Goal: Navigation & Orientation: Find specific page/section

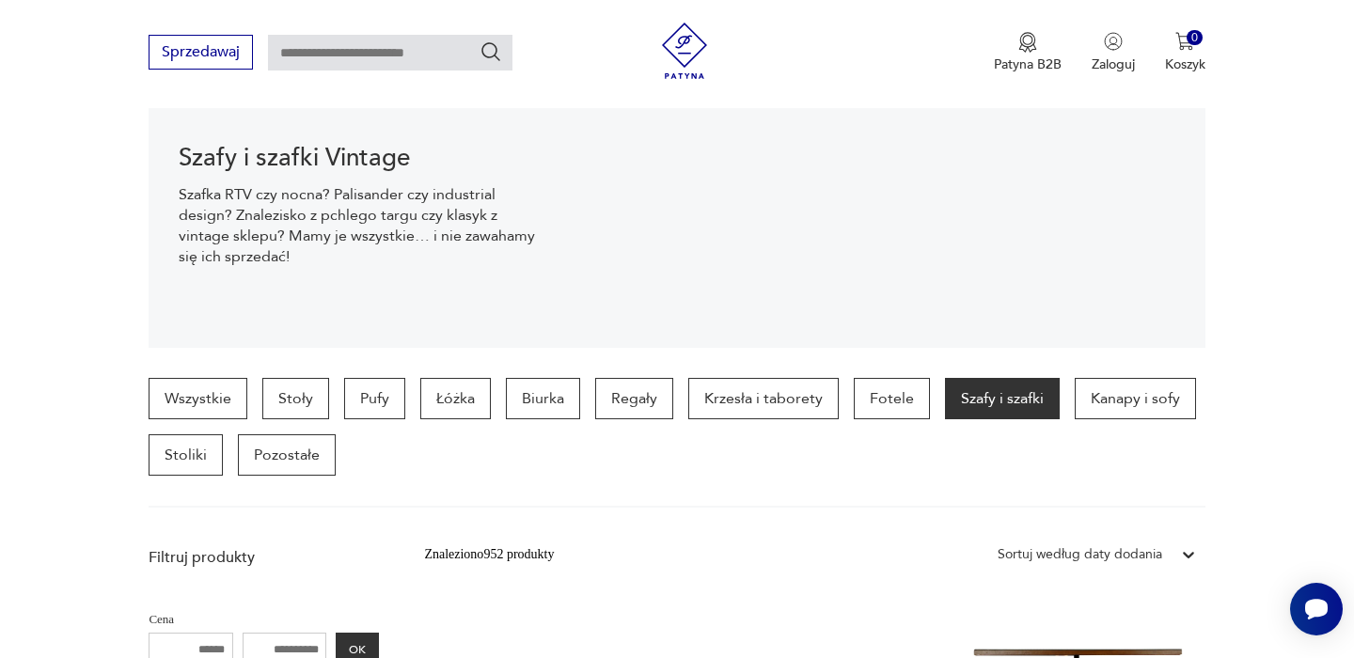
scroll to position [274, 0]
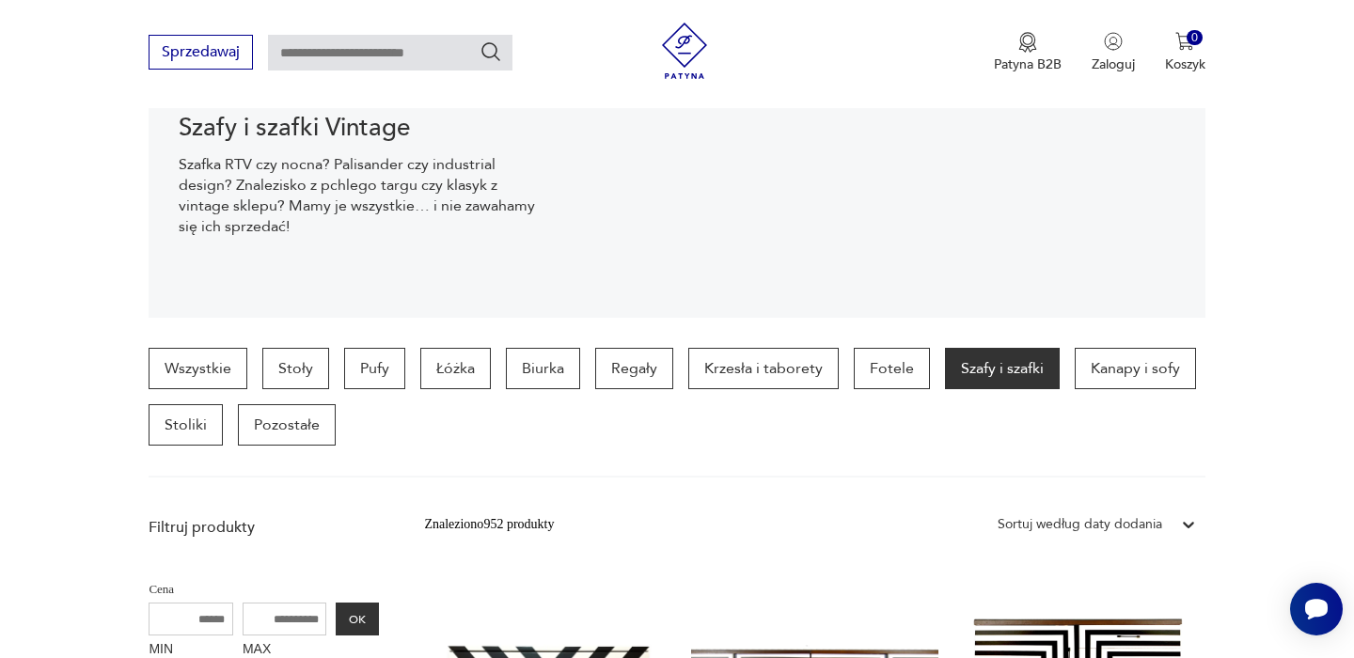
click at [1184, 519] on icon at bounding box center [1188, 524] width 19 height 19
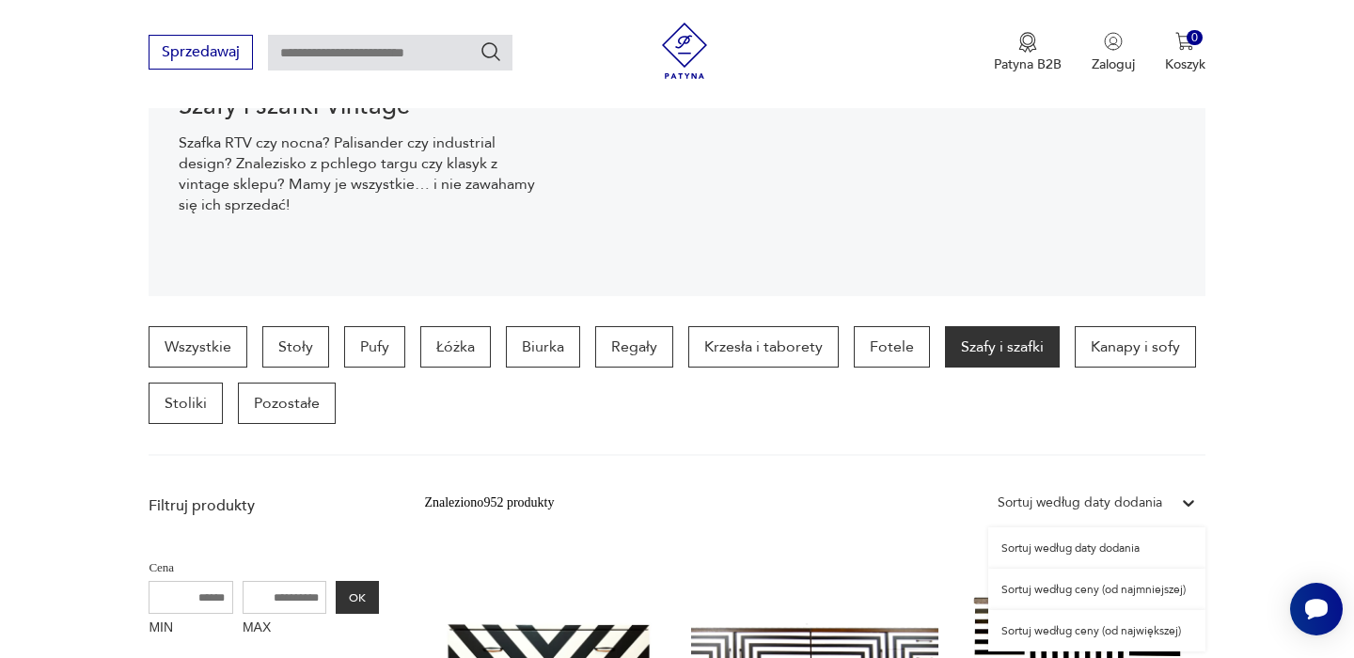
scroll to position [297, 0]
click at [1098, 545] on div "Sortuj według daty dodania" at bounding box center [1096, 546] width 217 height 41
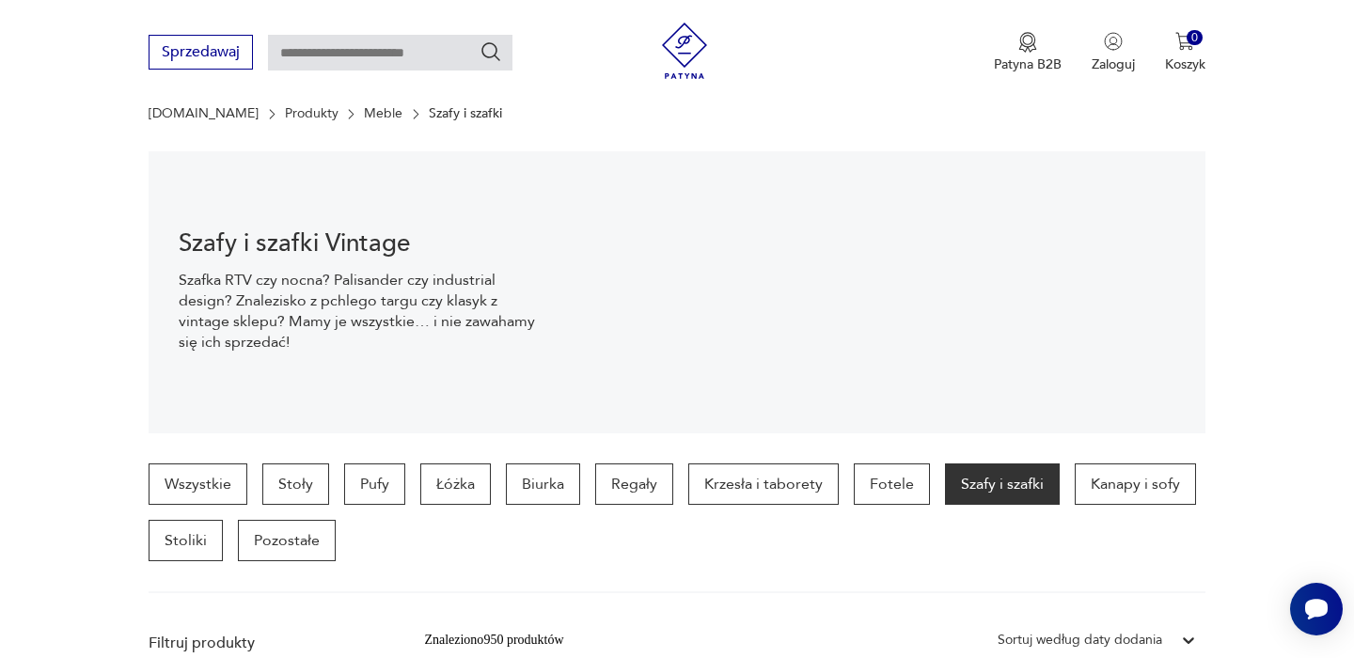
scroll to position [220, 0]
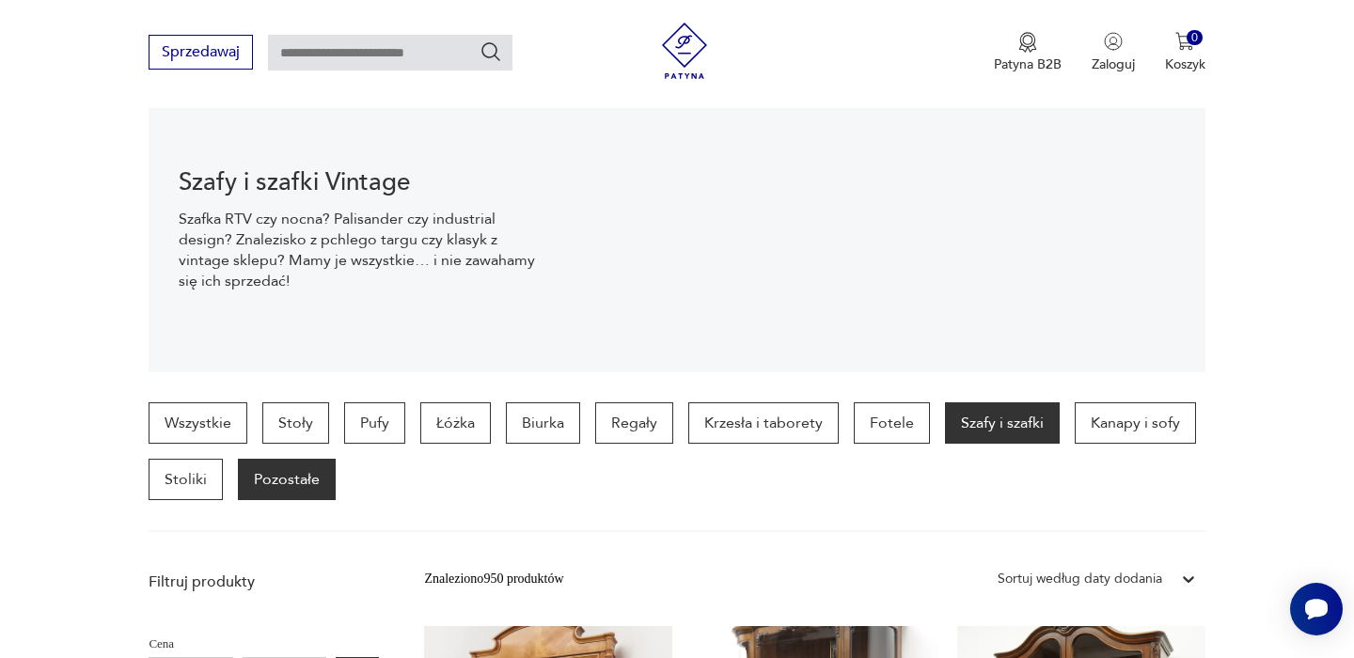
click at [278, 478] on p "Pozostałe" at bounding box center [287, 479] width 98 height 41
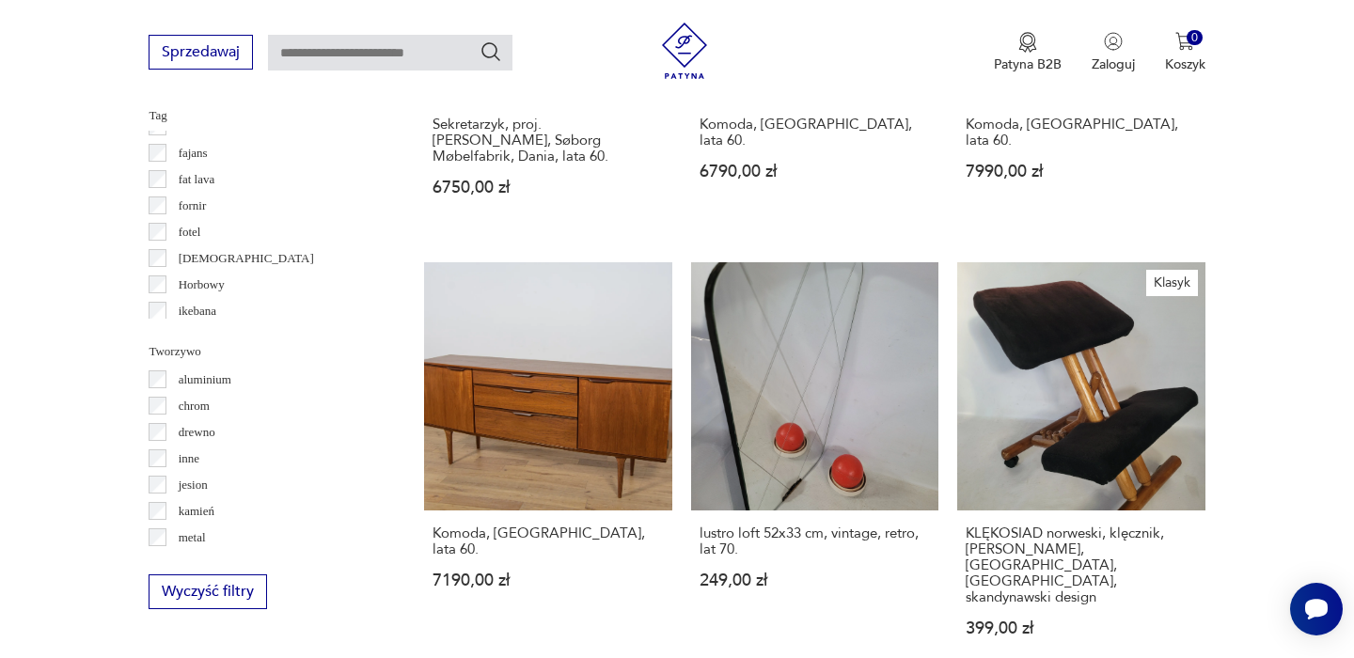
scroll to position [1809, 0]
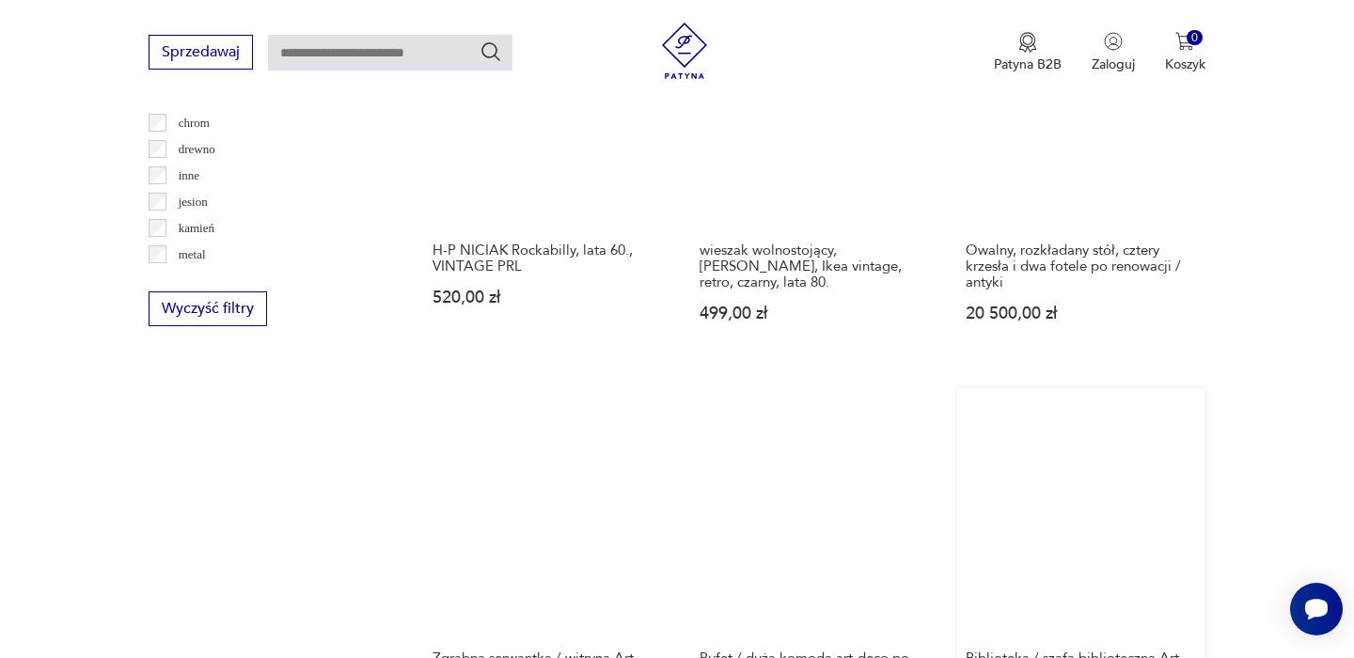
scroll to position [2083, 0]
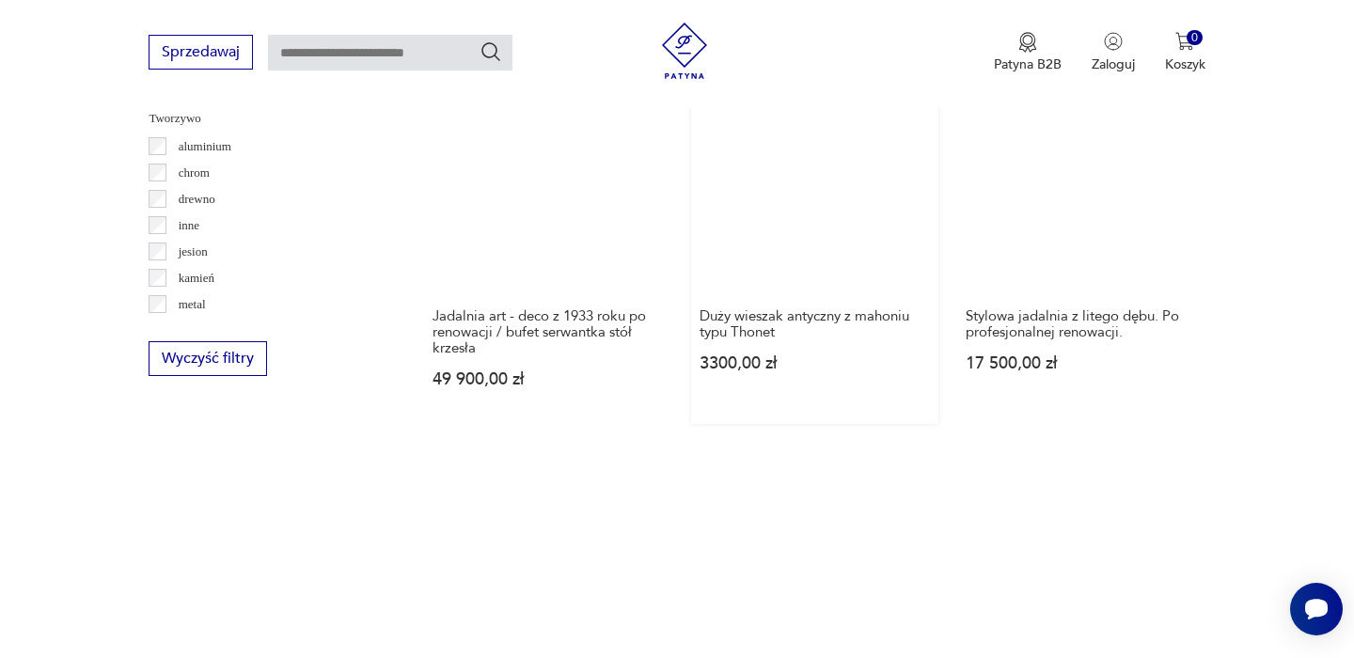
scroll to position [2064, 0]
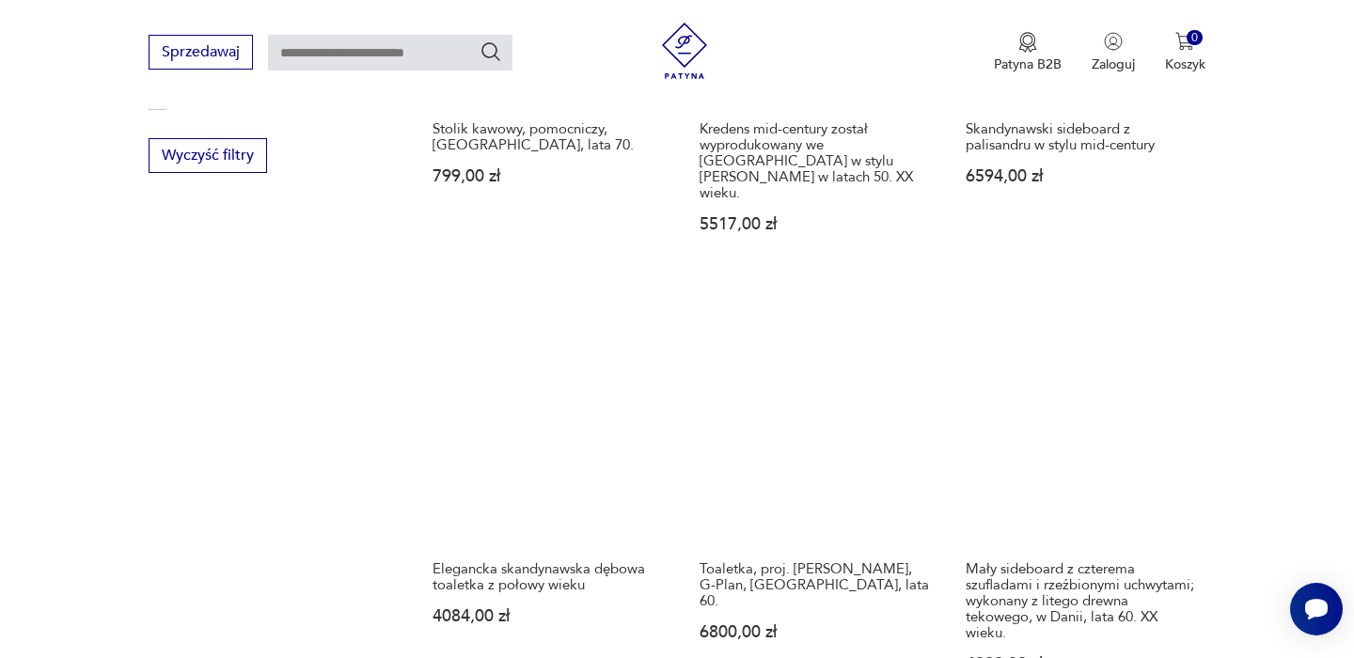
scroll to position [1986, 0]
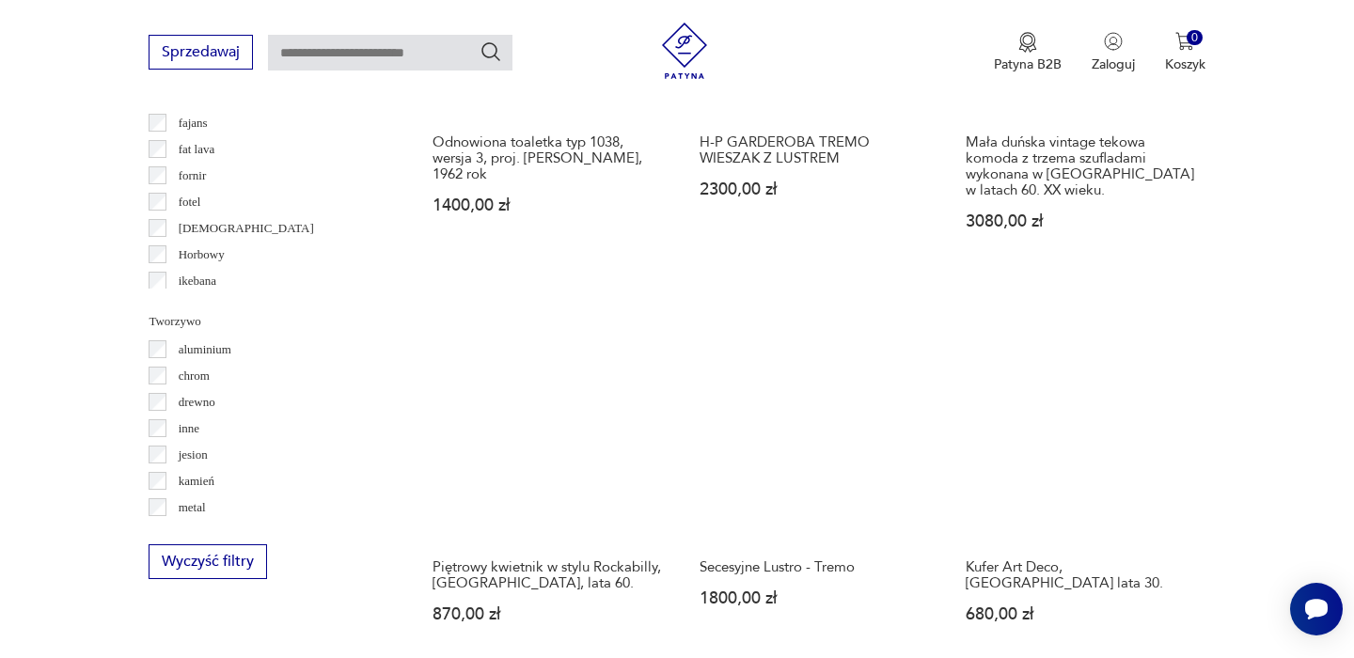
scroll to position [1656, 0]
